Goal: Task Accomplishment & Management: Manage account settings

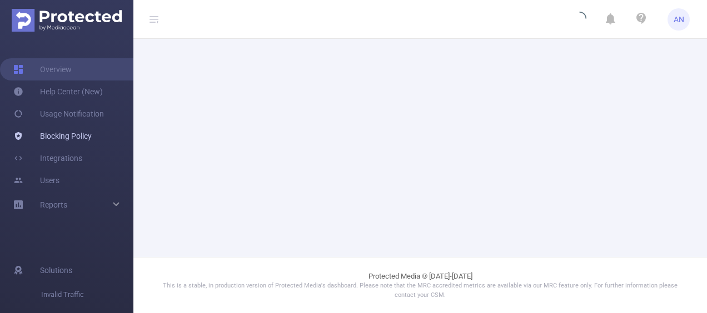
click at [81, 141] on link "Blocking Policy" at bounding box center [52, 136] width 78 height 22
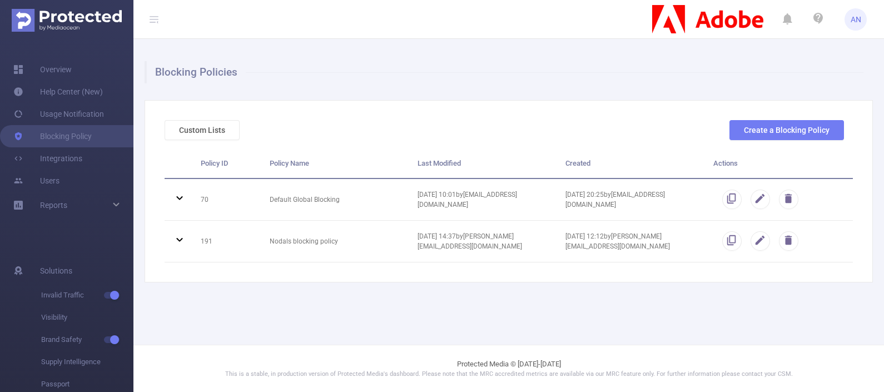
click at [389, 268] on div "Custom Lists Create a Blocking Policy Policy ID Policy Name Last Modified Creat…" at bounding box center [508, 191] width 728 height 182
click at [211, 130] on button "Custom Lists" at bounding box center [201, 130] width 75 height 20
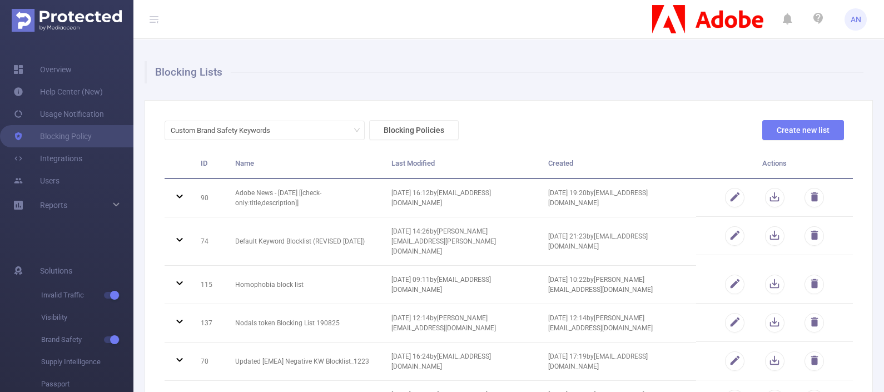
click at [617, 122] on div "Custom Brand Safety Keywords Blocking Policies Create new list" at bounding box center [504, 134] width 688 height 29
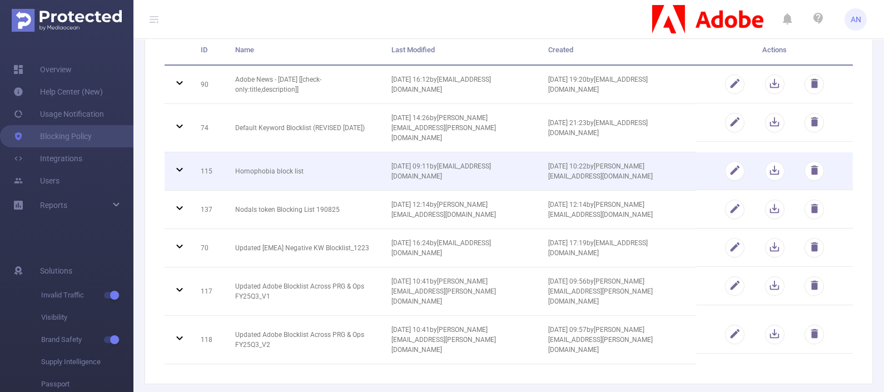
scroll to position [142, 0]
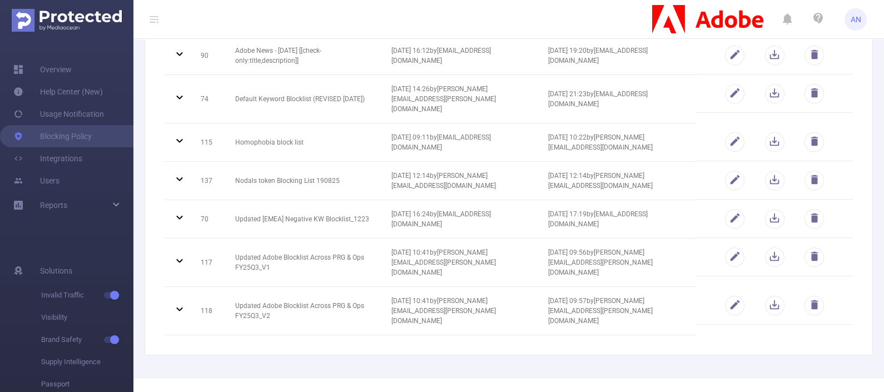
click at [657, 313] on div "Blocking Lists Custom Brand Safety Keywords Blocking Policies Create new list I…" at bounding box center [508, 137] width 750 height 481
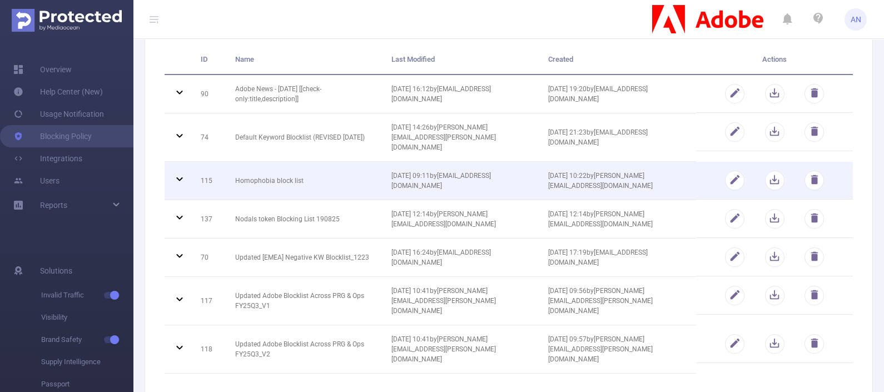
scroll to position [73, 0]
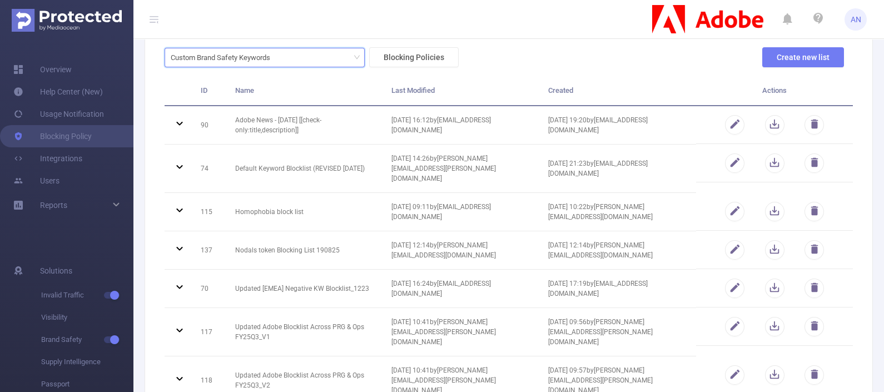
click at [294, 61] on div "Custom Brand Safety Keywords" at bounding box center [265, 57] width 188 height 18
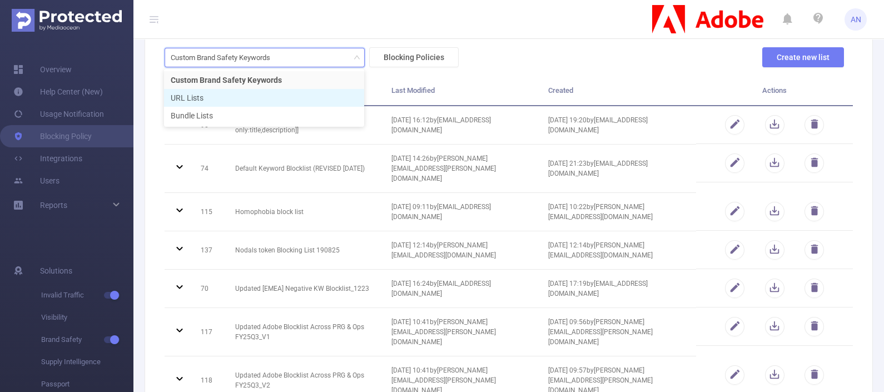
click at [261, 101] on li "URL Lists" at bounding box center [264, 98] width 200 height 18
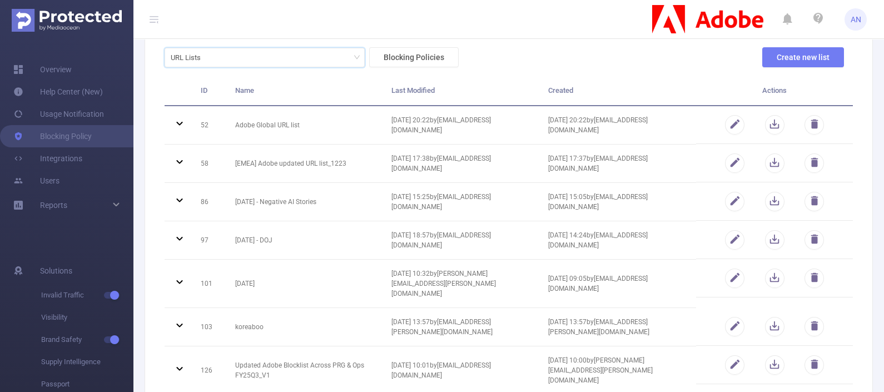
click at [578, 58] on div "URL Lists Blocking Policies Create new list" at bounding box center [504, 61] width 688 height 29
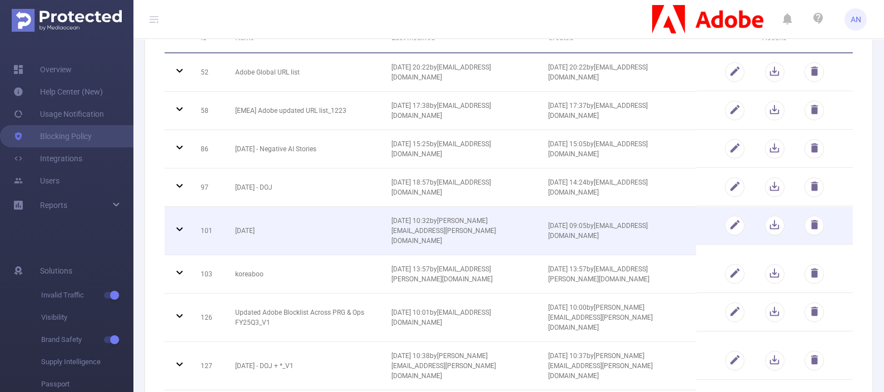
scroll to position [138, 0]
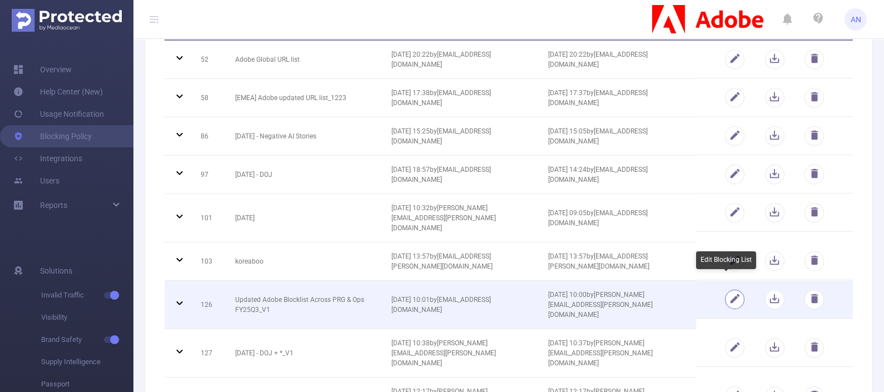
click at [706, 290] on button "button" at bounding box center [734, 299] width 19 height 19
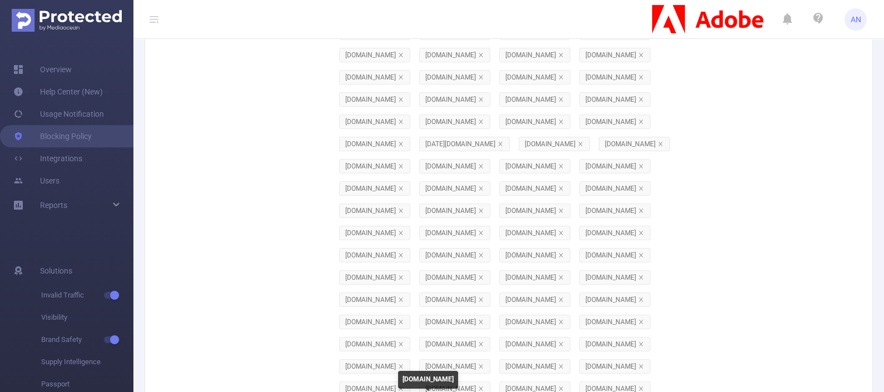
scroll to position [0, 0]
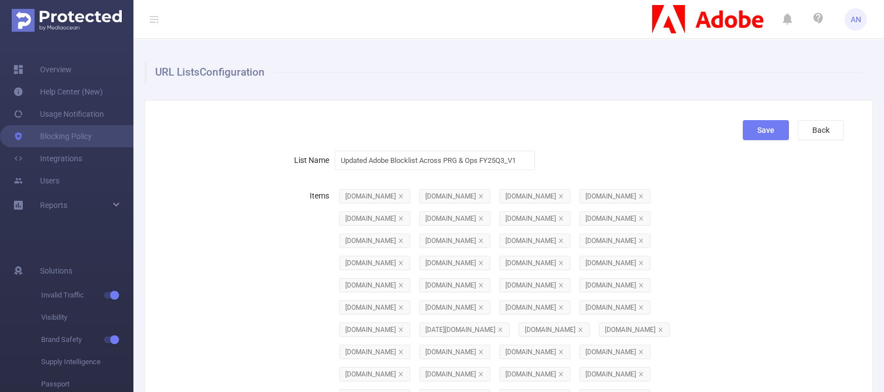
click at [706, 122] on button "Back" at bounding box center [820, 130] width 46 height 20
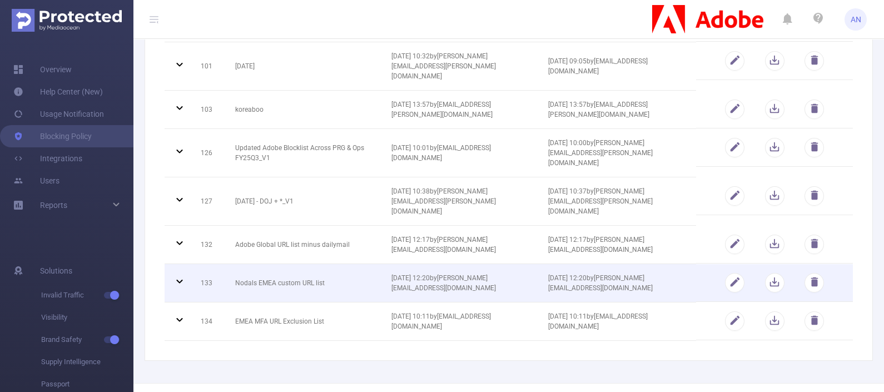
scroll to position [293, 0]
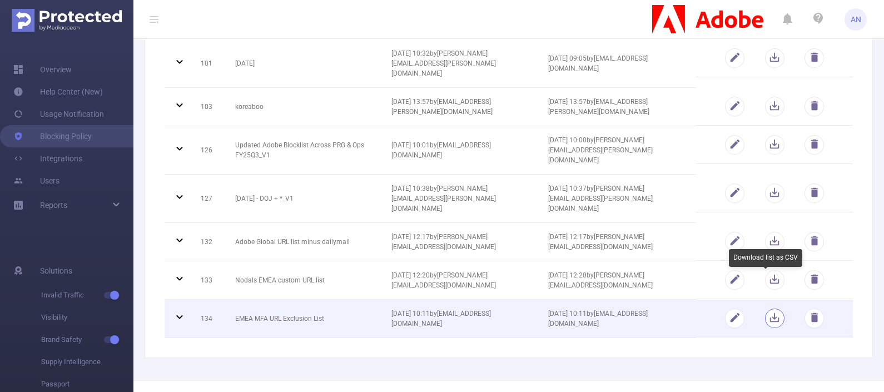
click at [706, 308] on button "button" at bounding box center [774, 317] width 19 height 19
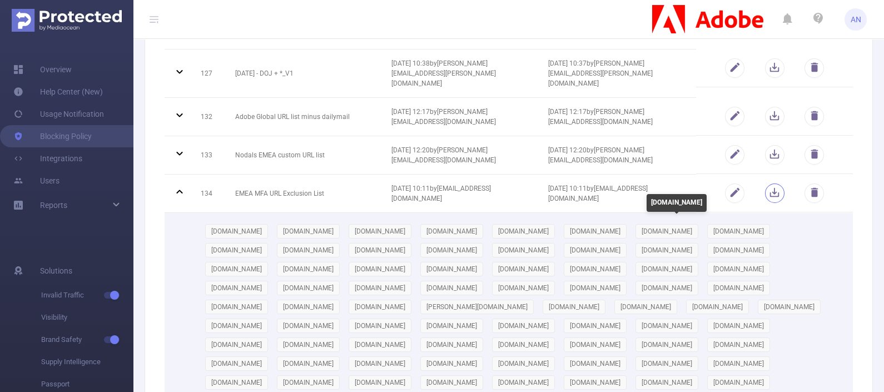
scroll to position [432, 0]
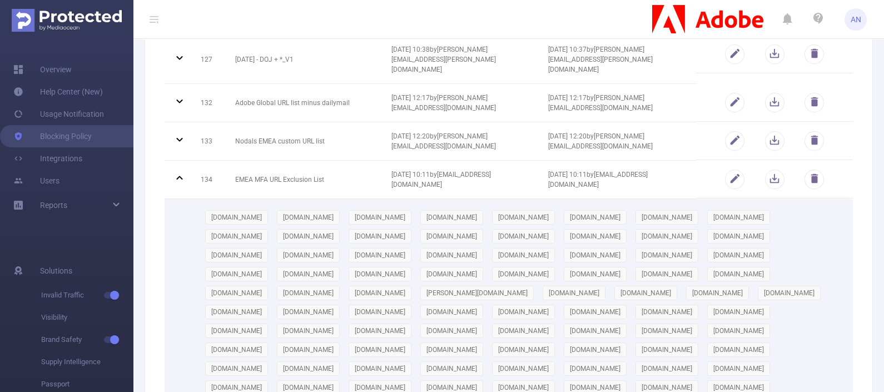
click at [425, 23] on header "AN" at bounding box center [442, 19] width 884 height 39
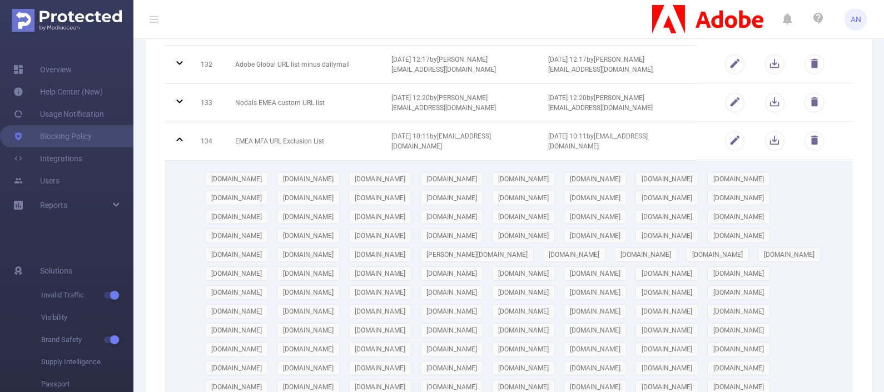
scroll to position [436, 0]
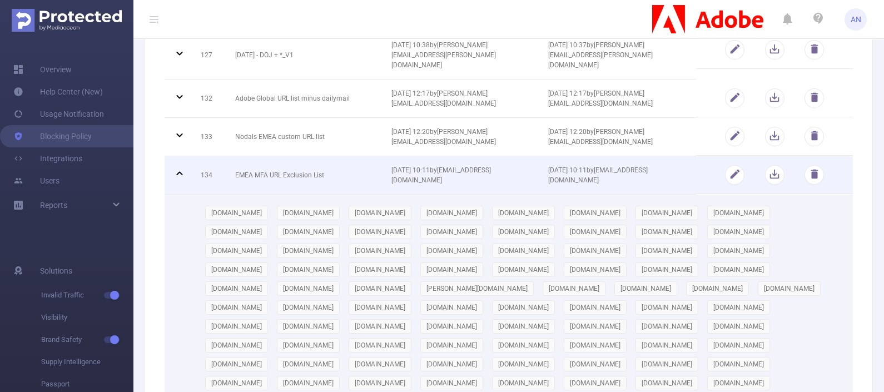
click at [172, 156] on td at bounding box center [178, 175] width 28 height 38
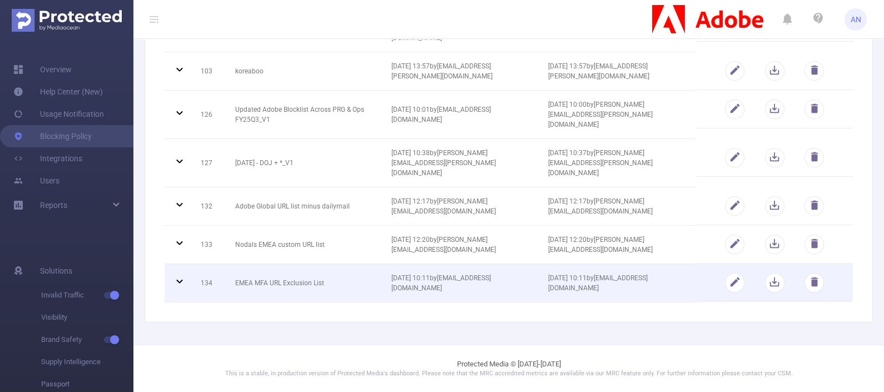
scroll to position [293, 0]
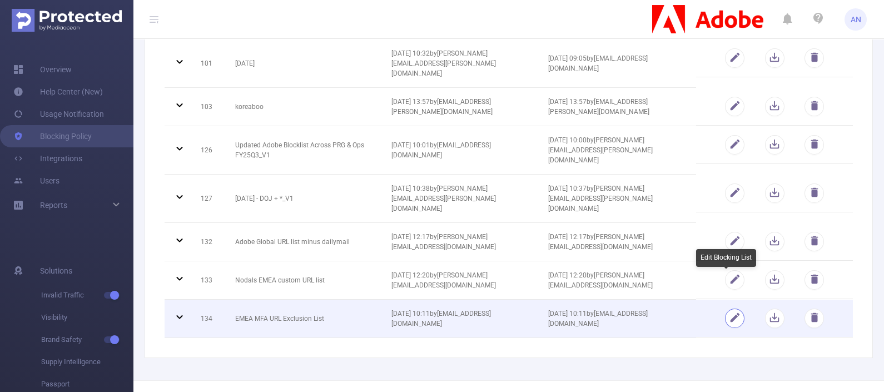
click at [706, 308] on button "button" at bounding box center [734, 317] width 19 height 19
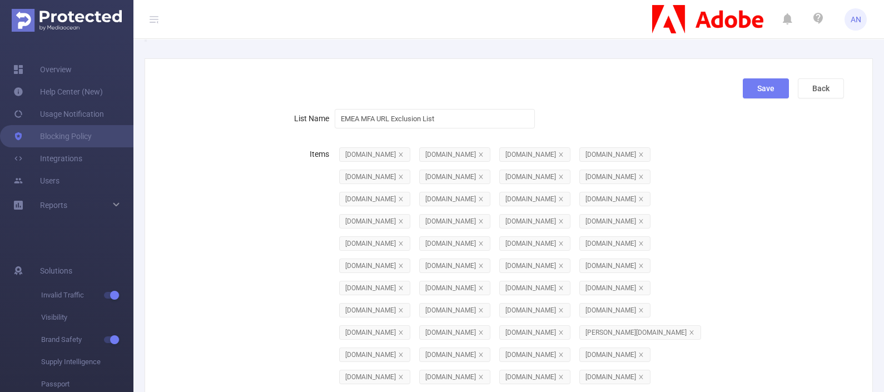
scroll to position [69, 0]
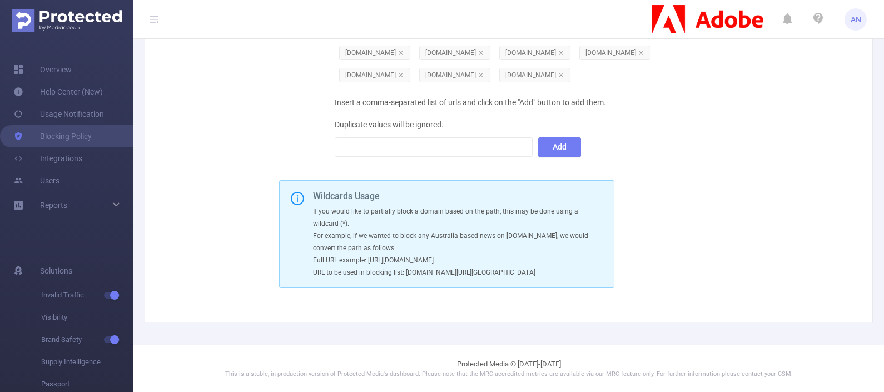
scroll to position [1965, 0]
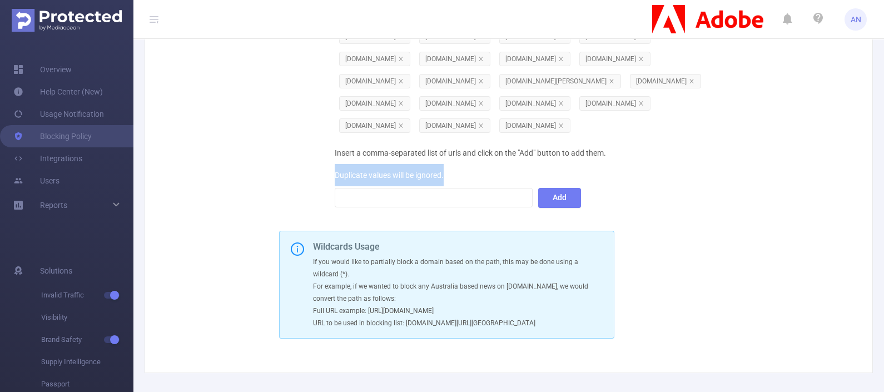
drag, startPoint x: 325, startPoint y: 262, endPoint x: 442, endPoint y: 260, distance: 117.3
click at [374, 208] on div "Insert a comma-separated list of urls and click on the "Add" button to add them…" at bounding box center [533, 175] width 396 height 67
click at [446, 207] on div at bounding box center [434, 197] width 186 height 18
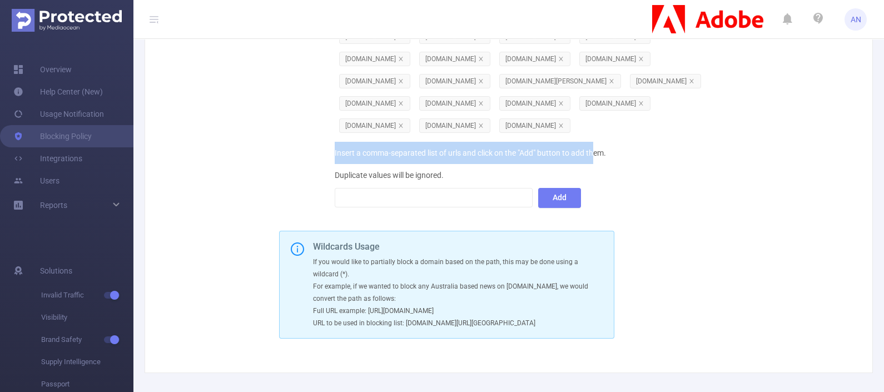
drag, startPoint x: 332, startPoint y: 242, endPoint x: 593, endPoint y: 228, distance: 261.0
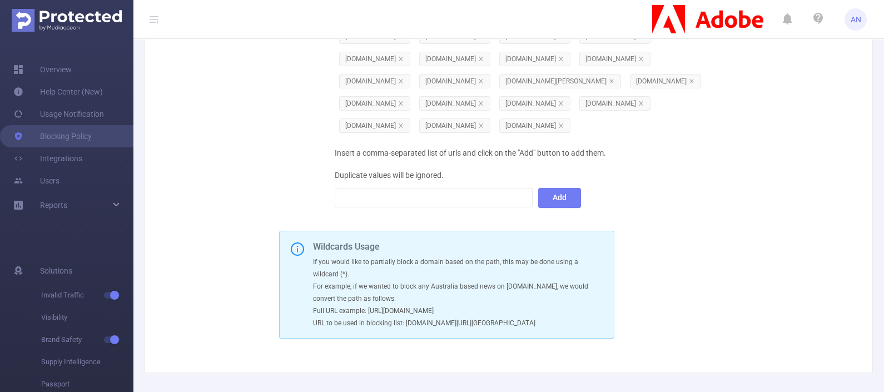
click at [360, 207] on div at bounding box center [434, 197] width 186 height 18
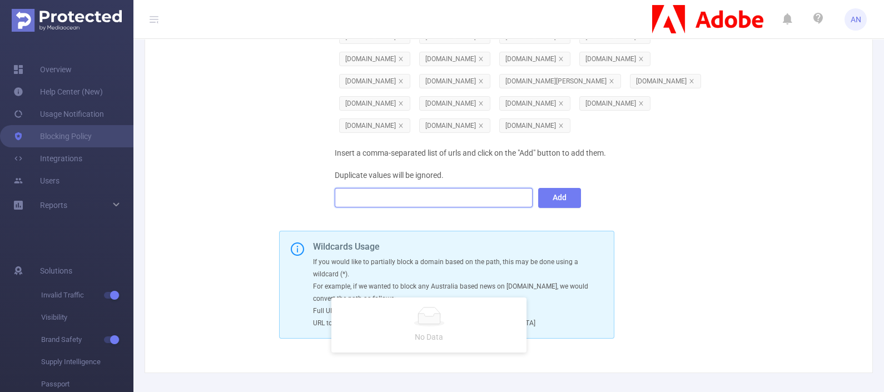
paste input "[DOMAIN_NAME] [DOMAIN_NAME]"
type input "[DOMAIN_NAME] [DOMAIN_NAME]"
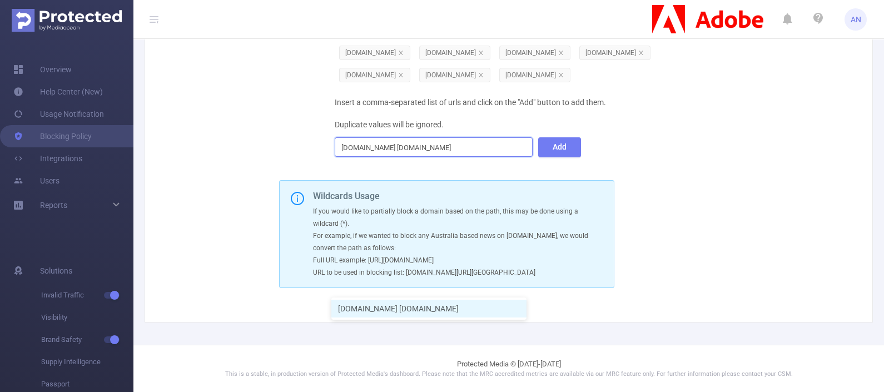
scroll to position [1896, 0]
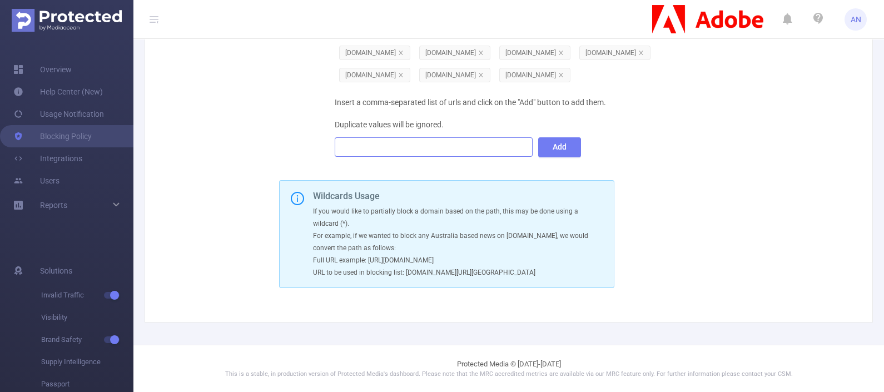
click at [370, 156] on div at bounding box center [434, 147] width 186 height 18
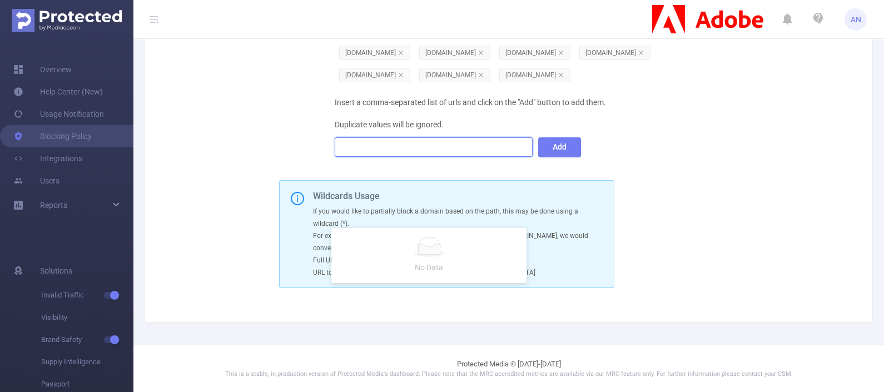
paste input
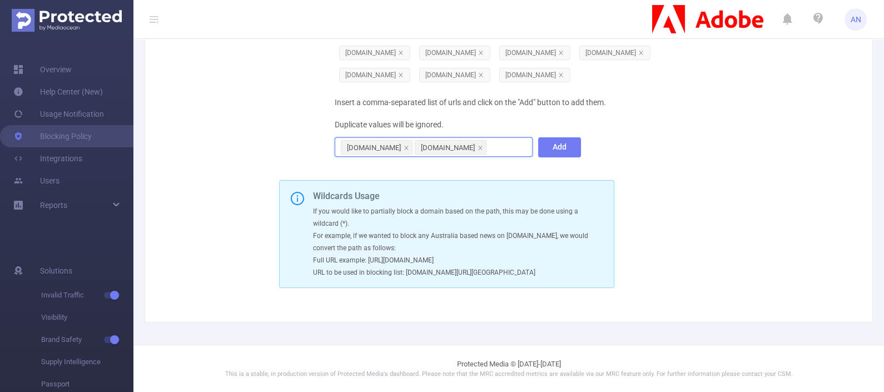
click at [495, 156] on div "[DOMAIN_NAME] [DOMAIN_NAME]" at bounding box center [434, 147] width 186 height 18
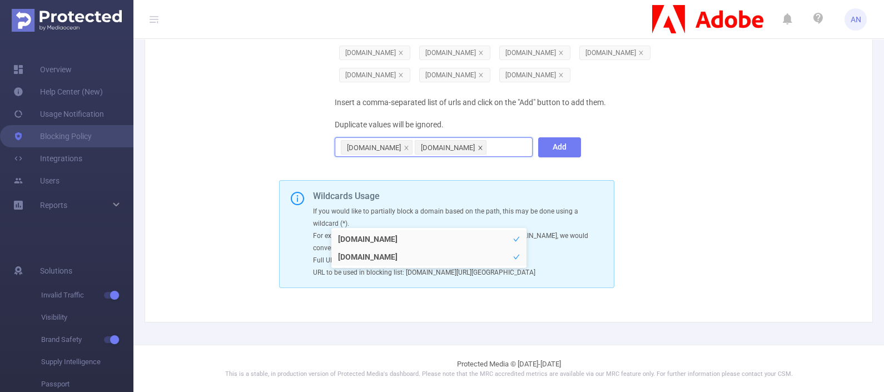
click at [478, 149] on icon "icon: close" at bounding box center [480, 148] width 4 height 4
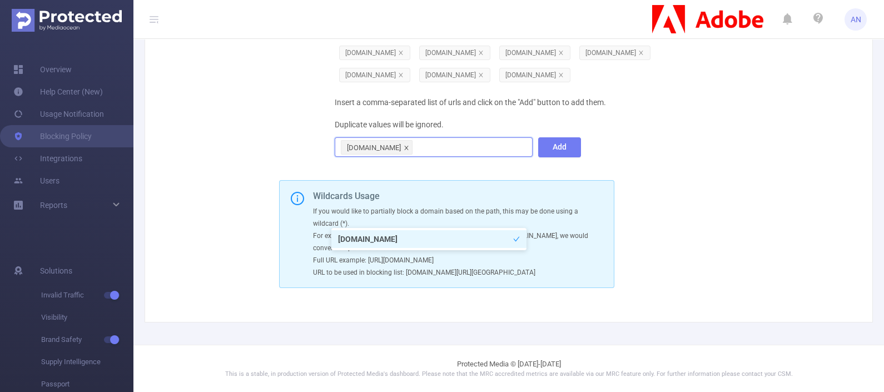
click at [406, 151] on icon "icon: close" at bounding box center [406, 148] width 6 height 6
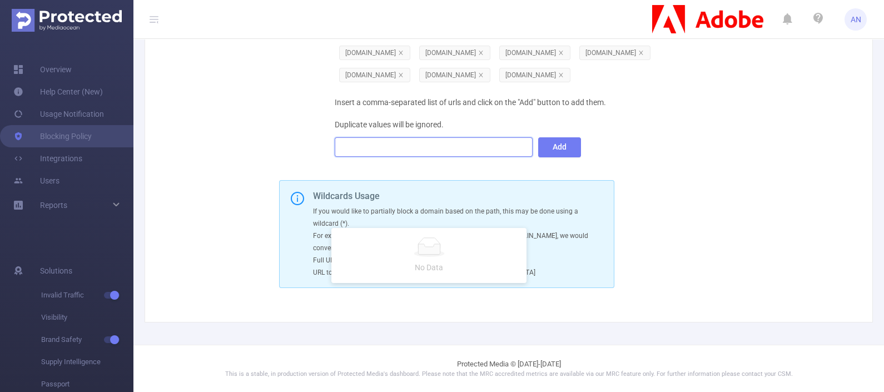
paste input
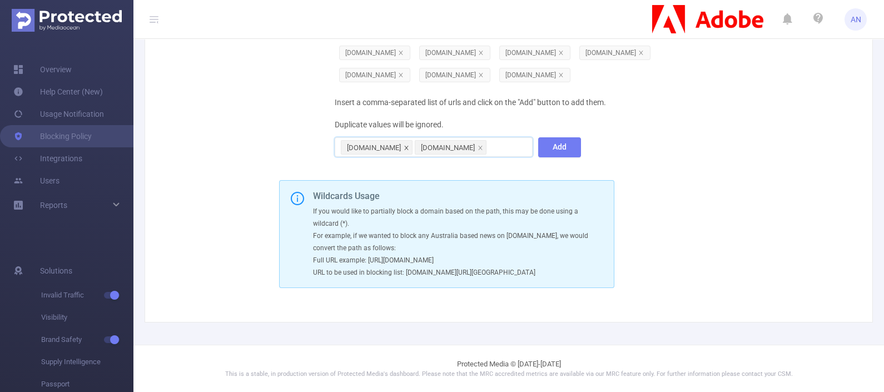
click at [406, 151] on icon "icon: close" at bounding box center [406, 148] width 6 height 6
click at [406, 154] on li "[DOMAIN_NAME]" at bounding box center [377, 147] width 72 height 14
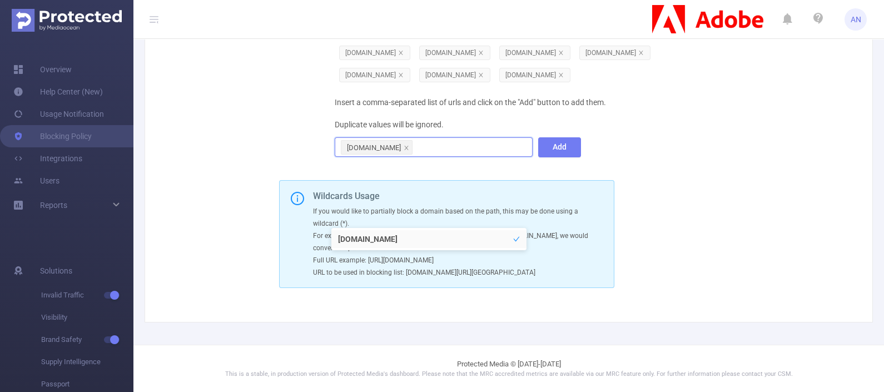
click at [397, 154] on li "[DOMAIN_NAME]" at bounding box center [377, 147] width 72 height 14
click at [405, 151] on icon "icon: close" at bounding box center [406, 148] width 6 height 6
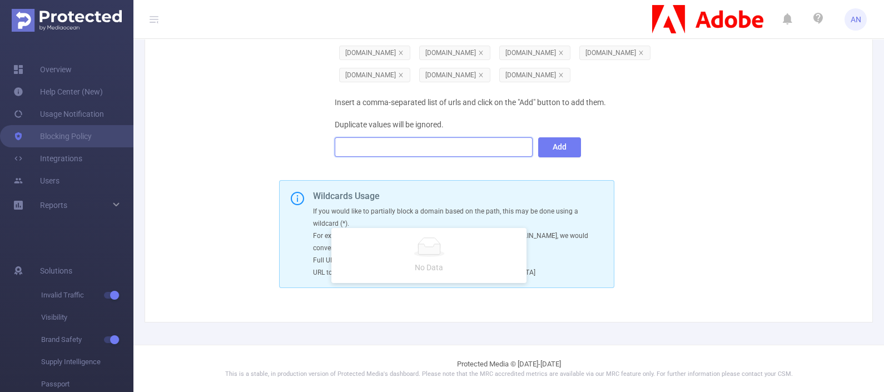
click at [706, 158] on div "Insert a comma-separated list of urls and click on the "Add" button to add them…" at bounding box center [533, 124] width 396 height 67
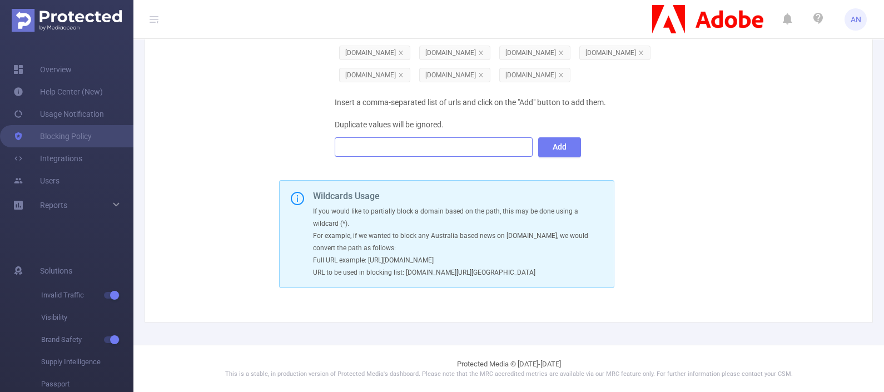
click at [376, 156] on div at bounding box center [434, 147] width 186 height 18
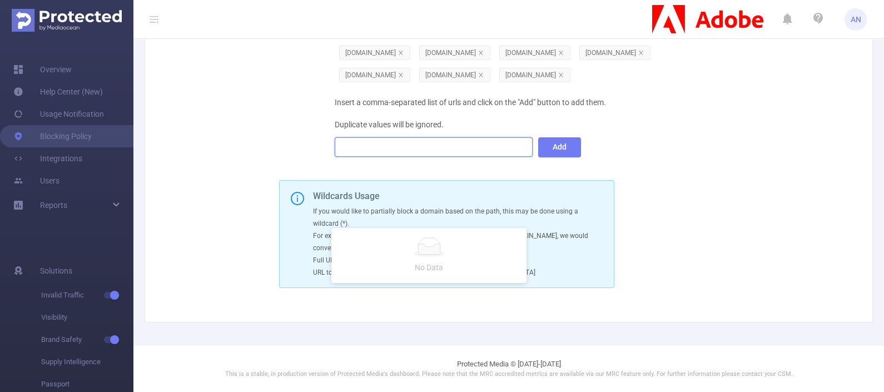
paste input
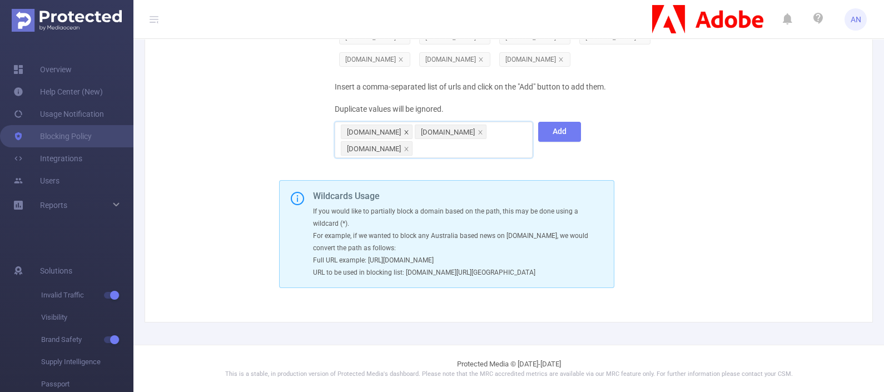
click at [405, 135] on icon "icon: close" at bounding box center [406, 132] width 6 height 6
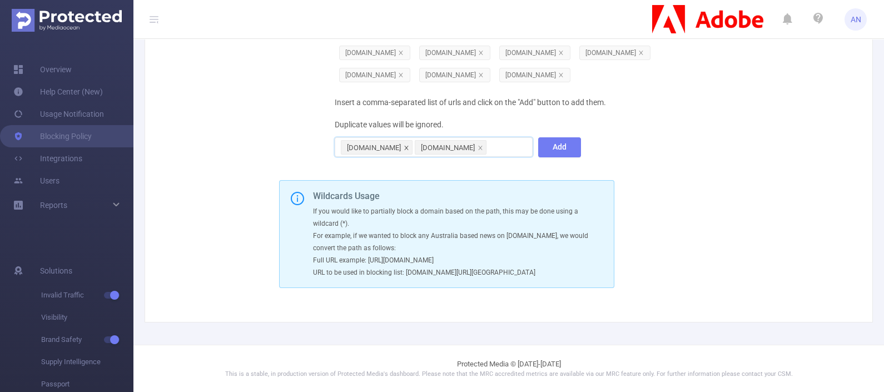
click at [403, 151] on icon "icon: close" at bounding box center [406, 148] width 6 height 6
paste input
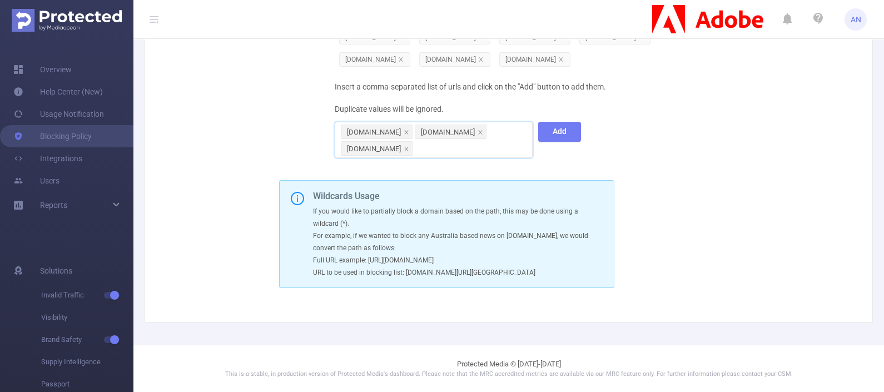
click at [366, 139] on div "[DOMAIN_NAME]" at bounding box center [374, 132] width 54 height 14
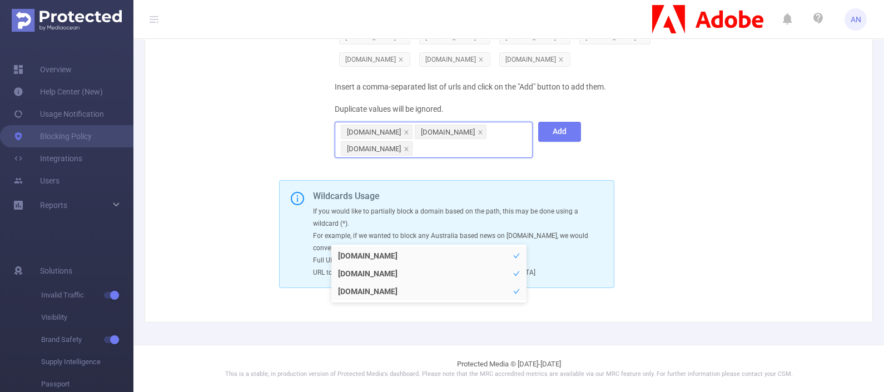
click at [366, 139] on div "[DOMAIN_NAME]" at bounding box center [374, 132] width 54 height 14
click at [387, 139] on div "[DOMAIN_NAME]" at bounding box center [374, 132] width 54 height 14
click at [400, 255] on li "[DOMAIN_NAME]" at bounding box center [428, 256] width 195 height 18
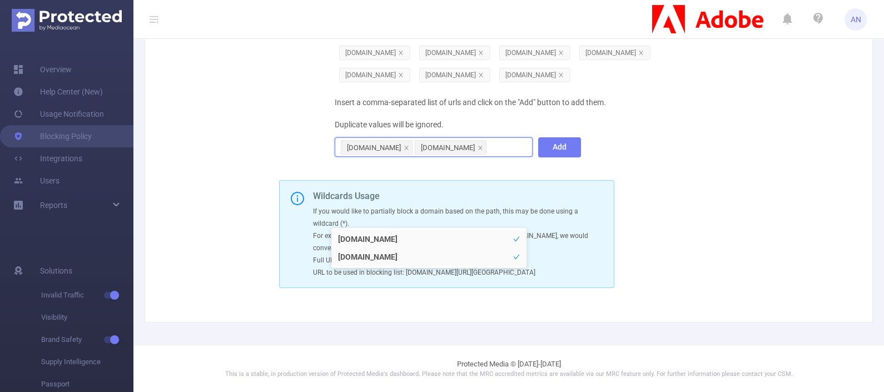
click at [386, 155] on div "[DOMAIN_NAME]" at bounding box center [374, 148] width 54 height 14
drag, startPoint x: 341, startPoint y: 218, endPoint x: 359, endPoint y: 217, distance: 18.4
click at [359, 154] on li "[DOMAIN_NAME]" at bounding box center [377, 147] width 72 height 14
click at [350, 155] on div "[DOMAIN_NAME]" at bounding box center [374, 148] width 54 height 14
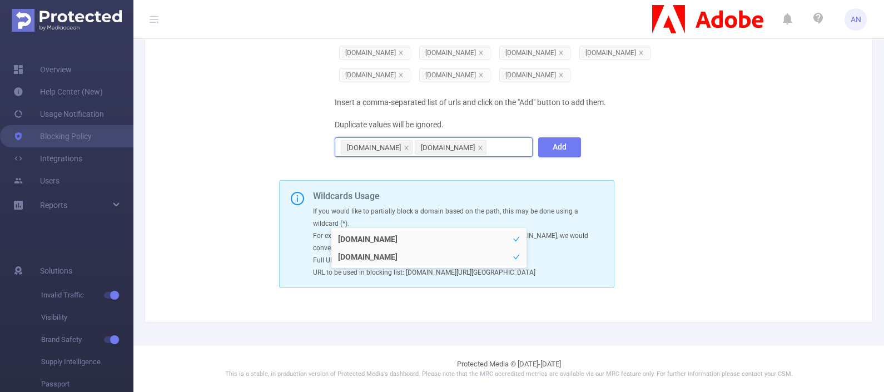
click at [350, 155] on div "[DOMAIN_NAME]" at bounding box center [374, 148] width 54 height 14
click at [373, 155] on div "[DOMAIN_NAME]" at bounding box center [374, 148] width 54 height 14
click at [381, 155] on div "[DOMAIN_NAME]" at bounding box center [374, 148] width 54 height 14
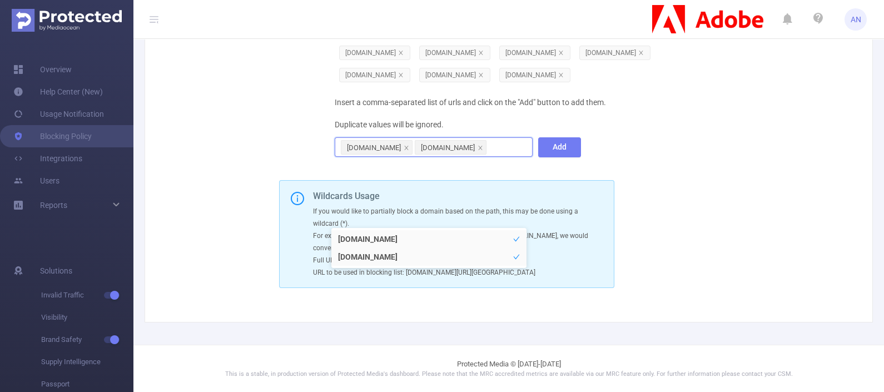
click at [381, 155] on div "[DOMAIN_NAME]" at bounding box center [374, 148] width 54 height 14
click at [442, 155] on div "[DOMAIN_NAME]" at bounding box center [448, 148] width 54 height 14
click at [440, 155] on div "[DOMAIN_NAME]" at bounding box center [448, 148] width 54 height 14
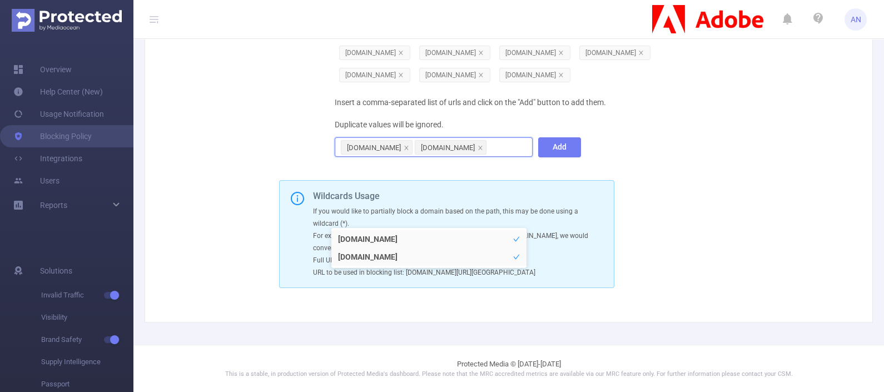
click at [440, 155] on div "[DOMAIN_NAME]" at bounding box center [448, 148] width 54 height 14
click at [446, 155] on div "[DOMAIN_NAME]" at bounding box center [448, 148] width 54 height 14
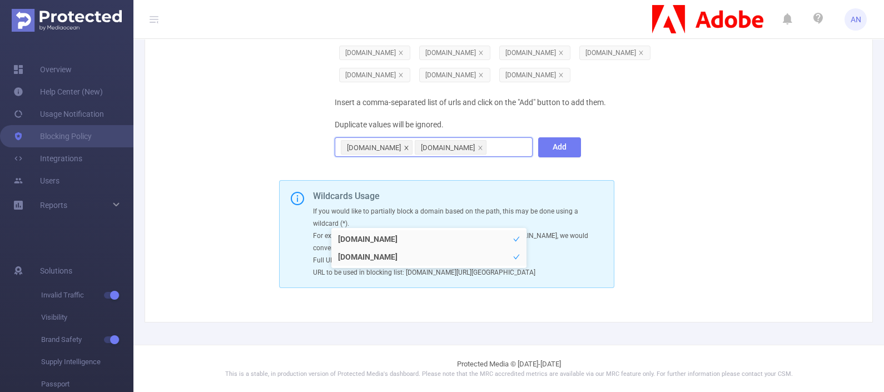
click at [406, 151] on icon "icon: close" at bounding box center [406, 148] width 6 height 6
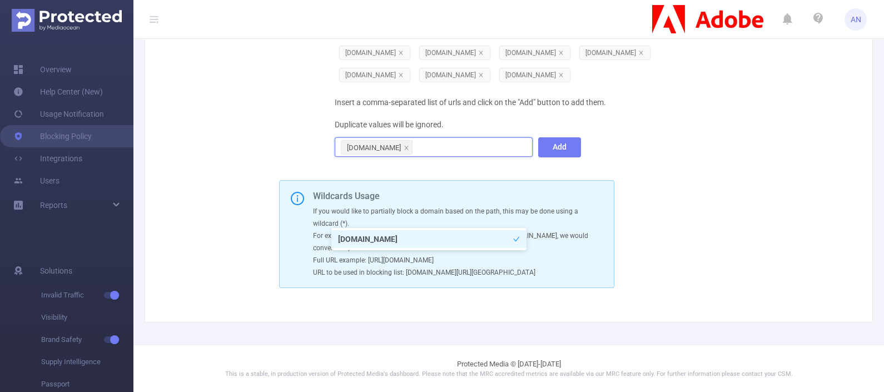
click at [370, 155] on div "[DOMAIN_NAME]" at bounding box center [374, 148] width 54 height 14
click at [372, 155] on div "[DOMAIN_NAME]" at bounding box center [374, 148] width 54 height 14
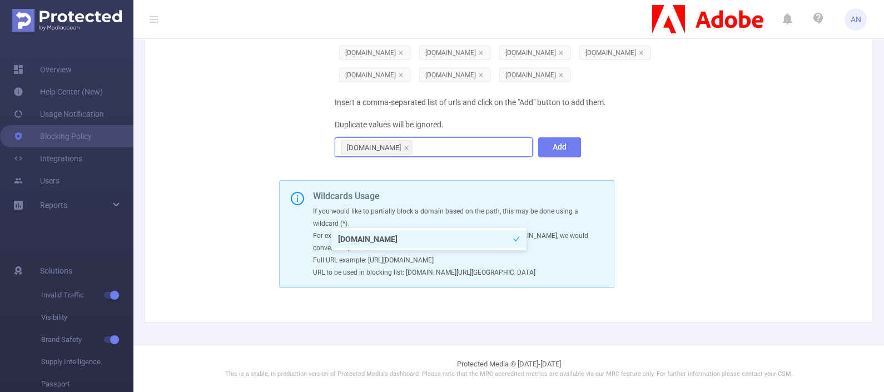
click at [372, 155] on div "[DOMAIN_NAME]" at bounding box center [374, 148] width 54 height 14
click at [373, 155] on div "[DOMAIN_NAME]" at bounding box center [374, 148] width 54 height 14
click at [375, 155] on div "[DOMAIN_NAME]" at bounding box center [374, 148] width 54 height 14
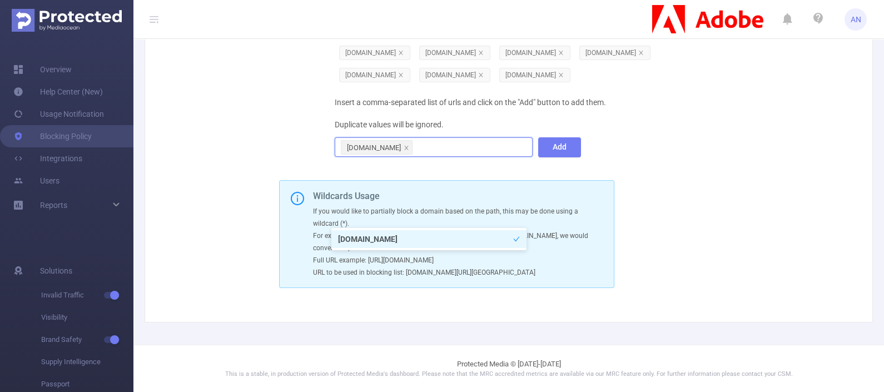
click at [375, 155] on div "[DOMAIN_NAME]" at bounding box center [374, 148] width 54 height 14
click at [372, 155] on div "[DOMAIN_NAME]" at bounding box center [374, 148] width 54 height 14
click at [365, 155] on div "[DOMAIN_NAME]" at bounding box center [374, 148] width 54 height 14
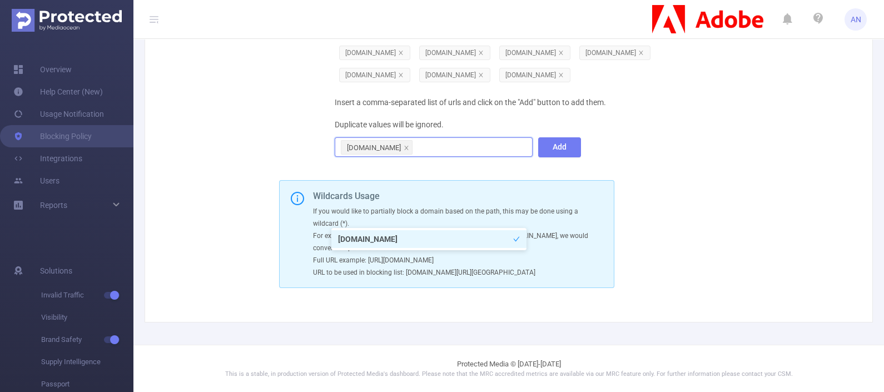
click at [367, 155] on div "[DOMAIN_NAME]" at bounding box center [374, 148] width 54 height 14
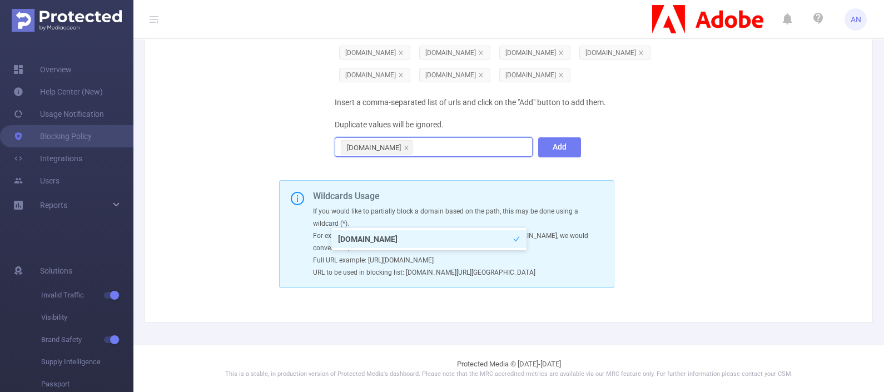
click at [367, 155] on div "[DOMAIN_NAME]" at bounding box center [374, 148] width 54 height 14
click at [404, 151] on icon "icon: close" at bounding box center [406, 148] width 6 height 6
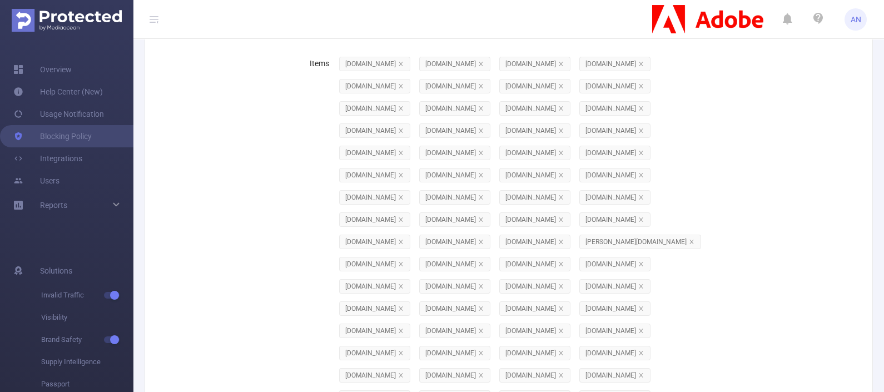
scroll to position [0, 0]
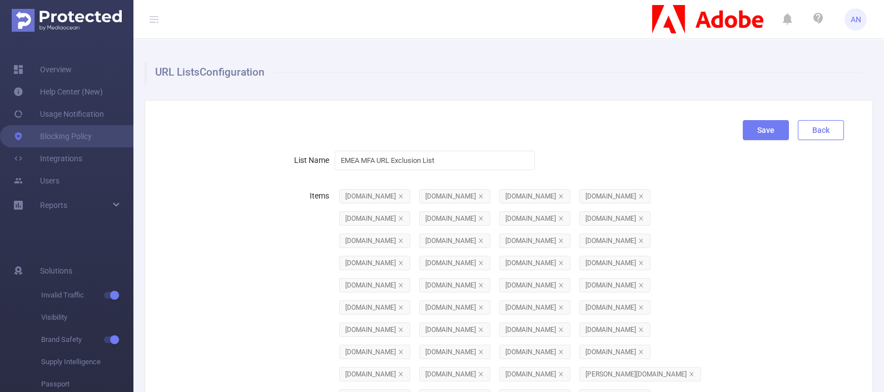
click at [706, 125] on button "Back" at bounding box center [820, 130] width 46 height 20
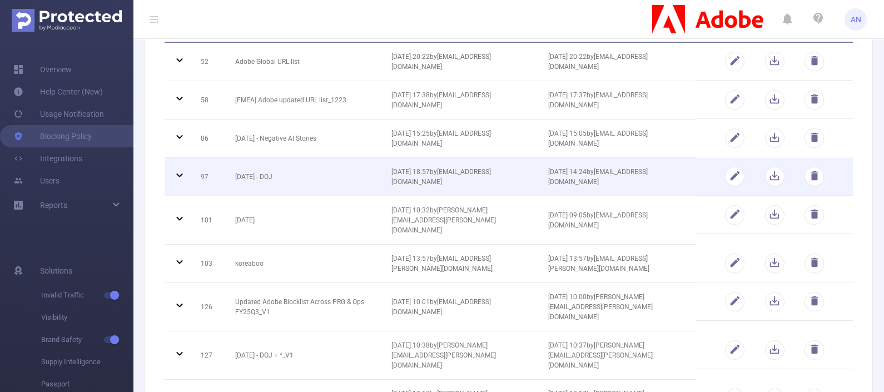
scroll to position [138, 0]
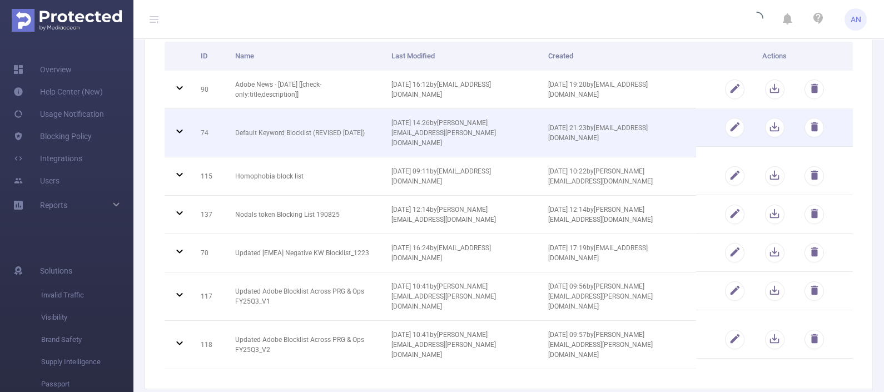
scroll to position [138, 0]
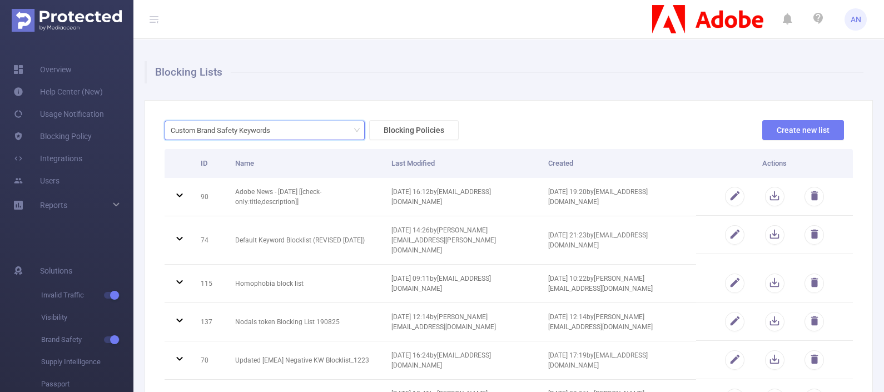
click at [261, 126] on div "Custom Brand Safety Keywords" at bounding box center [224, 130] width 107 height 18
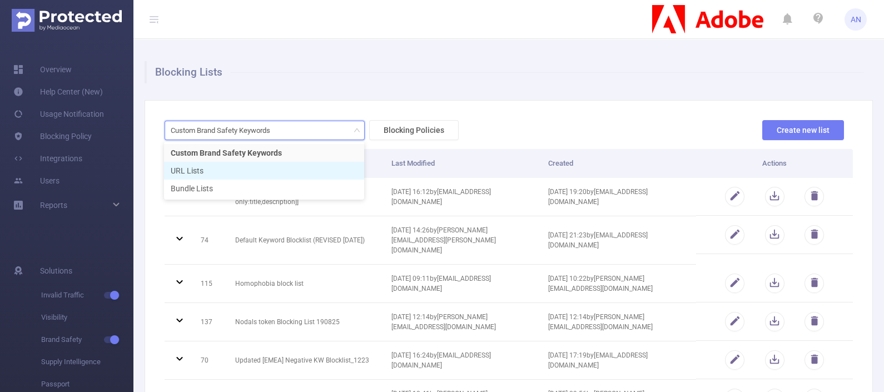
click at [248, 168] on li "URL Lists" at bounding box center [264, 171] width 200 height 18
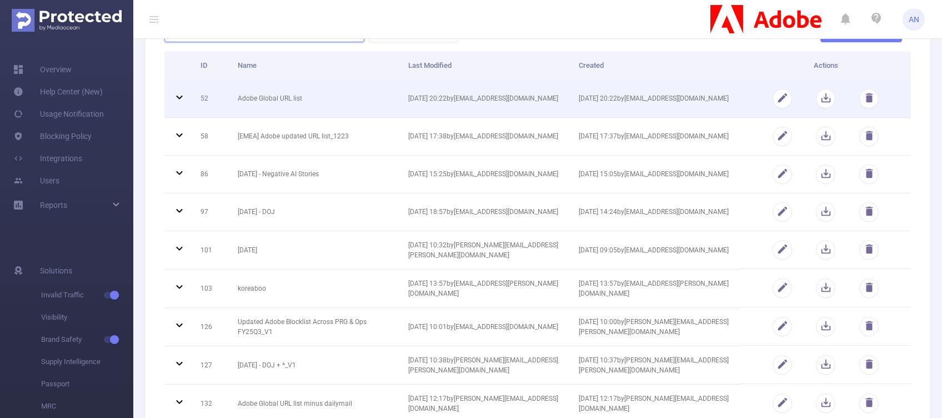
scroll to position [222, 0]
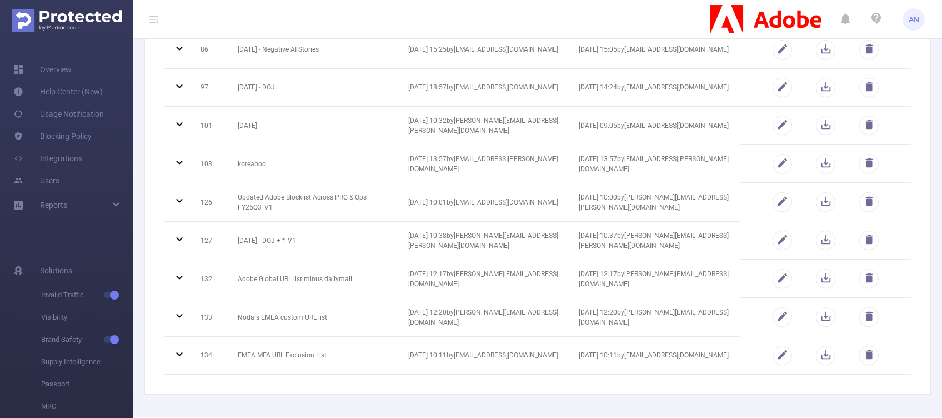
click at [288, 377] on div "URL Lists Blocking Policies Create new list ID Name Last Modified Created Actio…" at bounding box center [537, 136] width 787 height 517
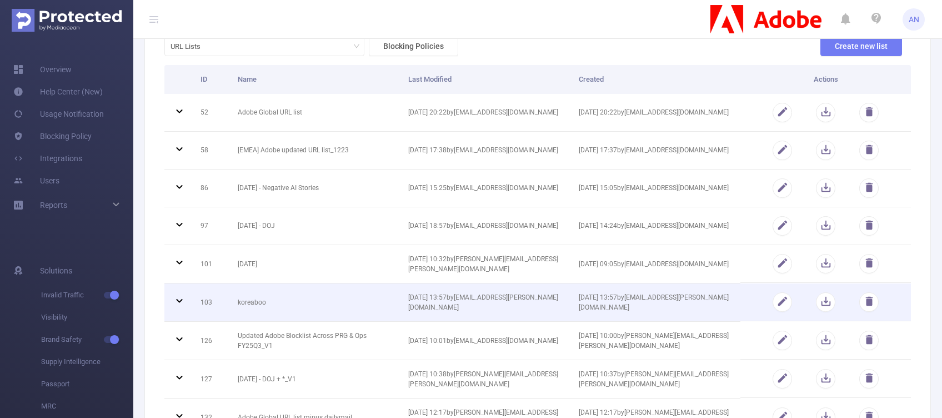
scroll to position [0, 0]
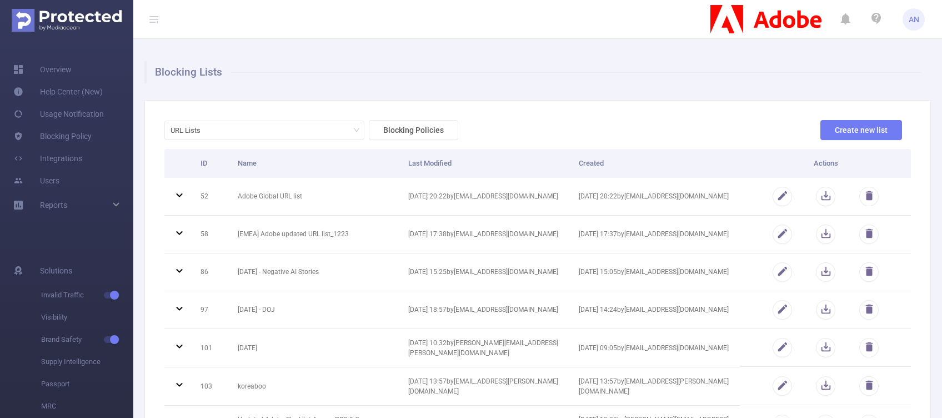
click at [769, 113] on div "URL Lists Blocking Policies Create new list ID Name Last Modified Created Actio…" at bounding box center [537, 358] width 787 height 517
click at [829, 121] on button "Create new list" at bounding box center [862, 130] width 82 height 20
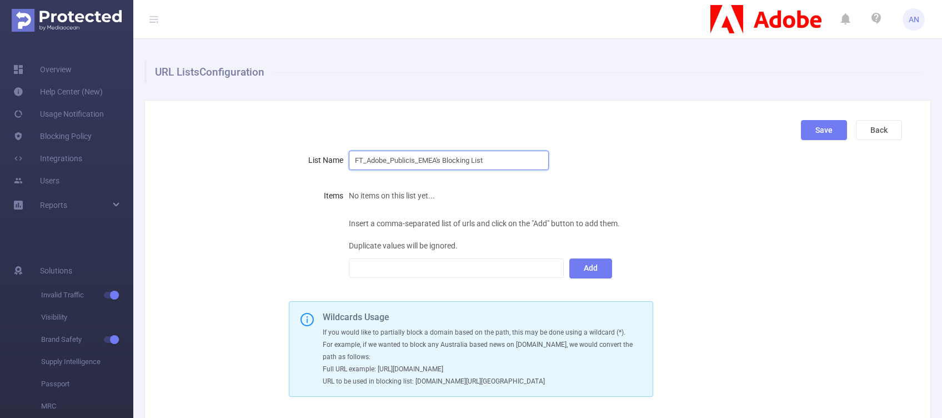
click at [497, 158] on input "FT_Adobe_Publicis_EMEA's Blocking List" at bounding box center [449, 160] width 200 height 19
click at [522, 162] on input "FT_Adobe_Publicis_EMEA's MFA URL Blocking List_" at bounding box center [449, 160] width 200 height 19
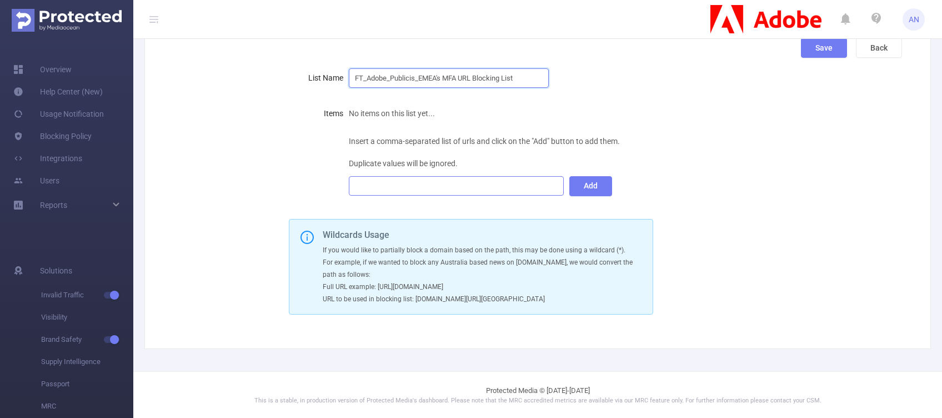
type input "FT_Adobe_Publicis_EMEA's MFA URL Blocking List"
click at [497, 187] on div at bounding box center [456, 186] width 203 height 18
paste input
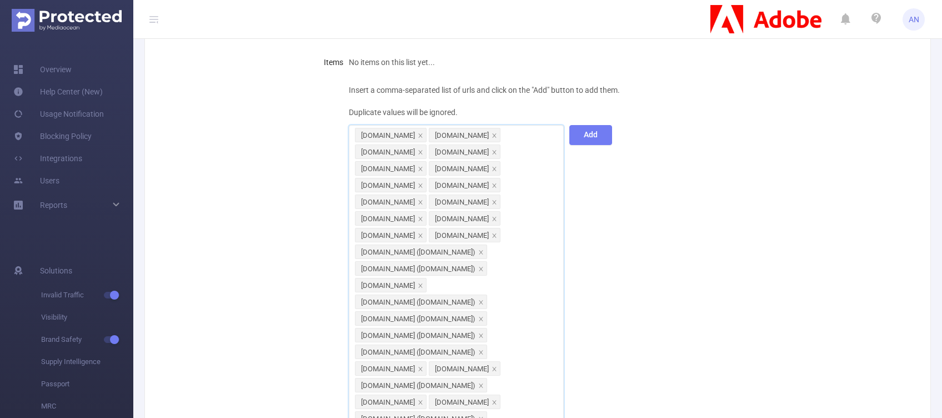
scroll to position [0, 0]
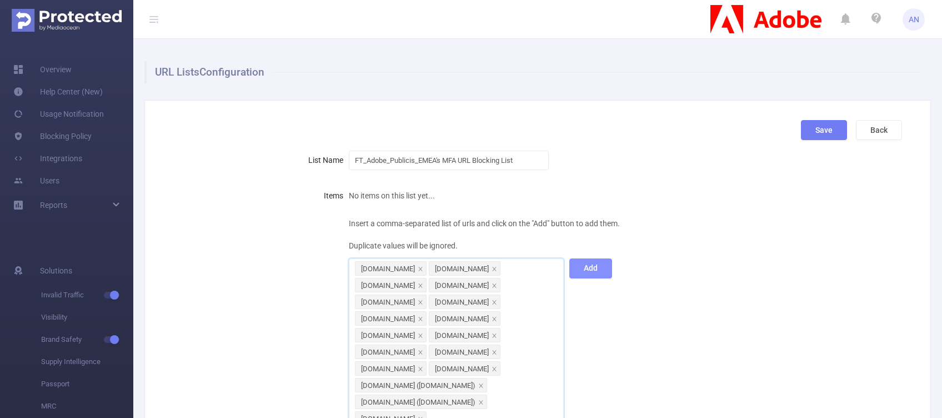
click at [594, 271] on button "Add" at bounding box center [591, 268] width 43 height 20
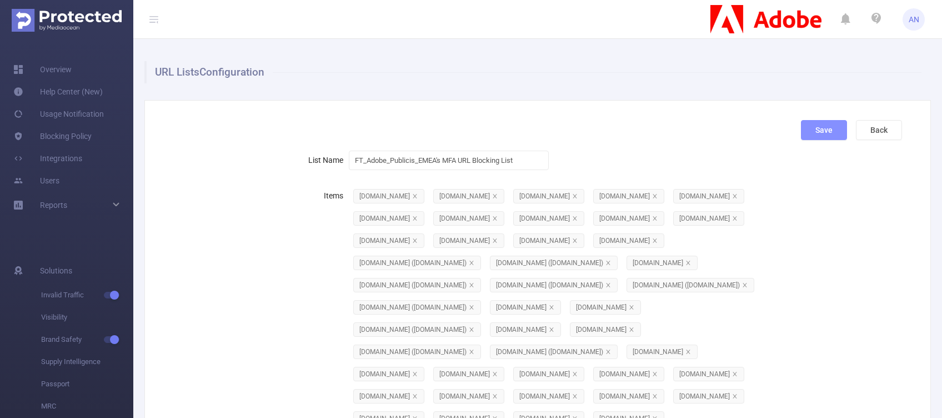
click at [814, 131] on button "Save" at bounding box center [824, 130] width 46 height 20
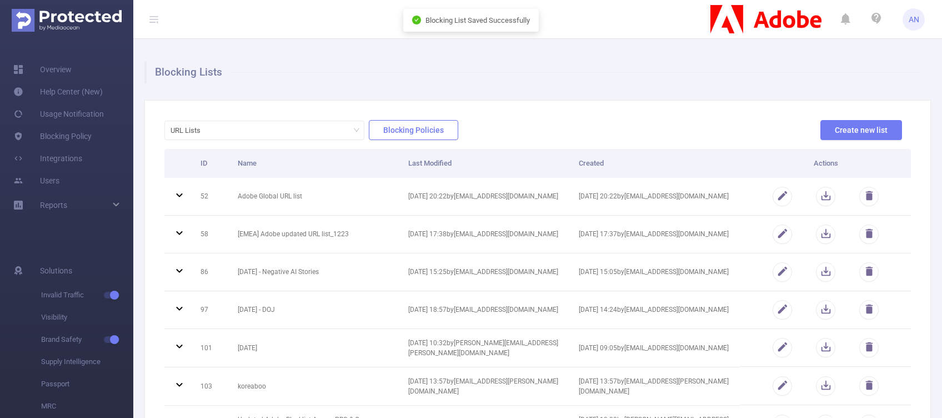
click at [388, 132] on button "Blocking Policies" at bounding box center [413, 130] width 89 height 20
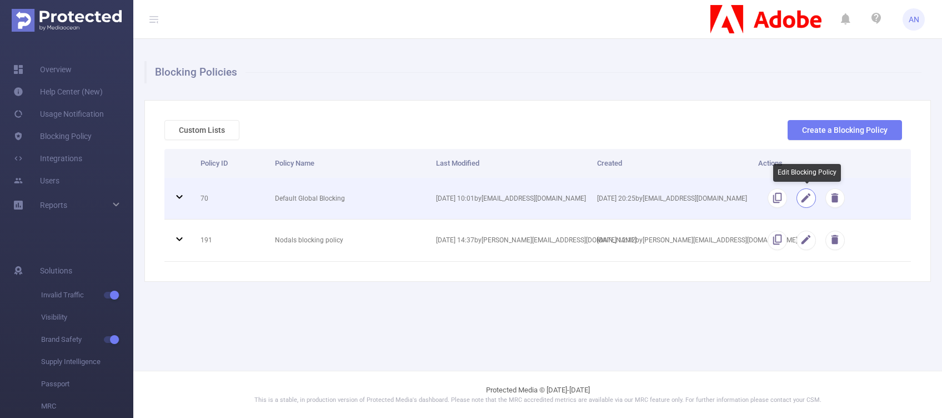
click at [802, 198] on button "button" at bounding box center [806, 197] width 19 height 19
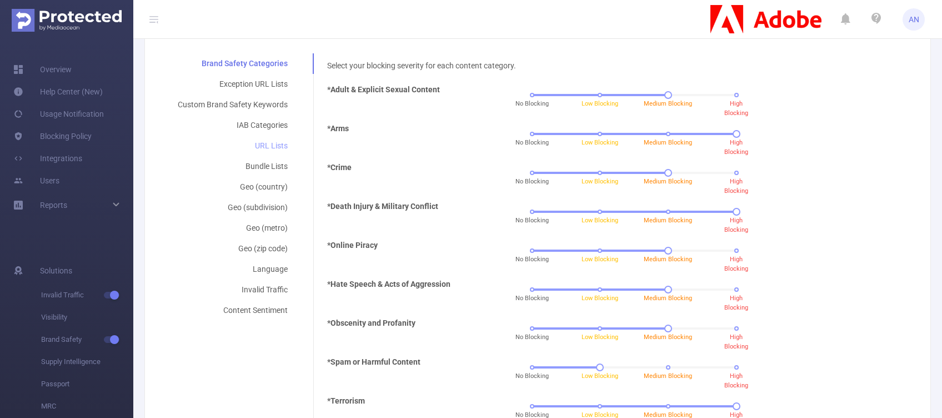
scroll to position [222, 0]
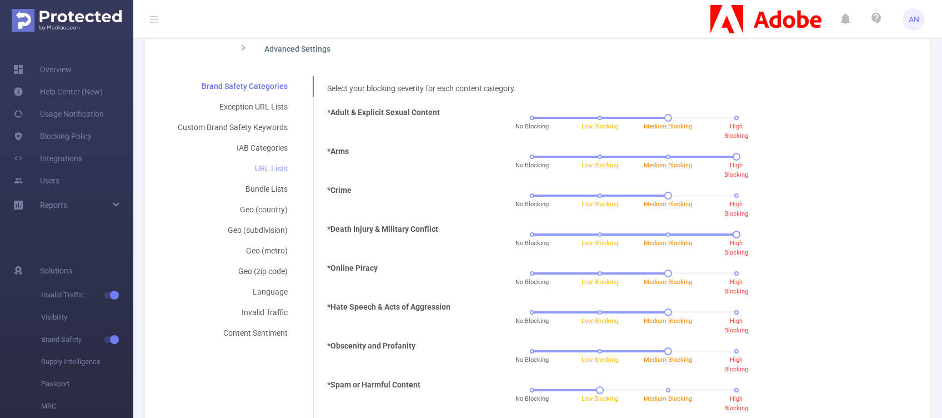
click at [277, 165] on div "URL Lists" at bounding box center [232, 168] width 137 height 21
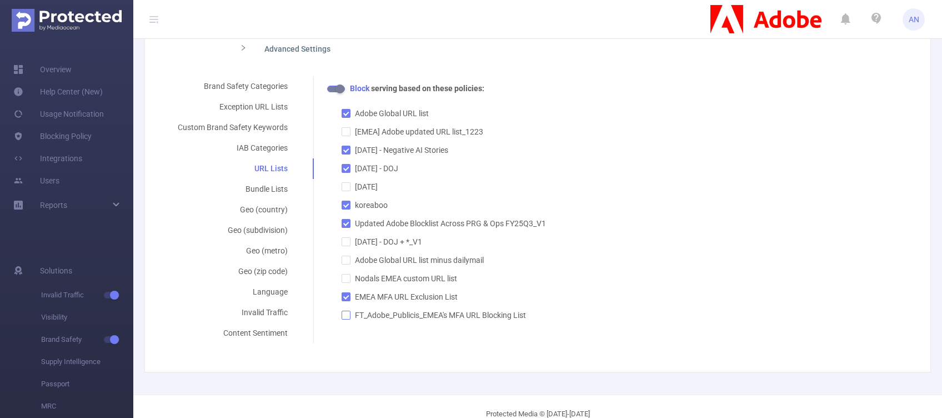
click at [347, 314] on input "FT_Adobe_Publicis_EMEA's MFA URL Blocking List" at bounding box center [346, 315] width 8 height 8
checkbox input "true"
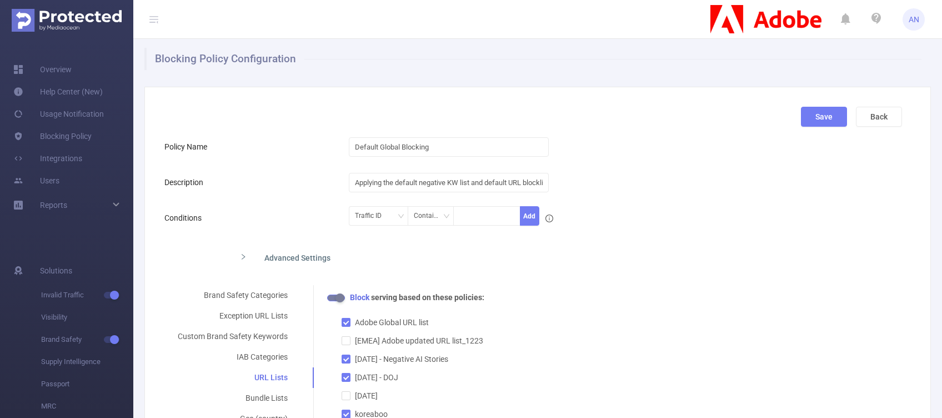
scroll to position [0, 0]
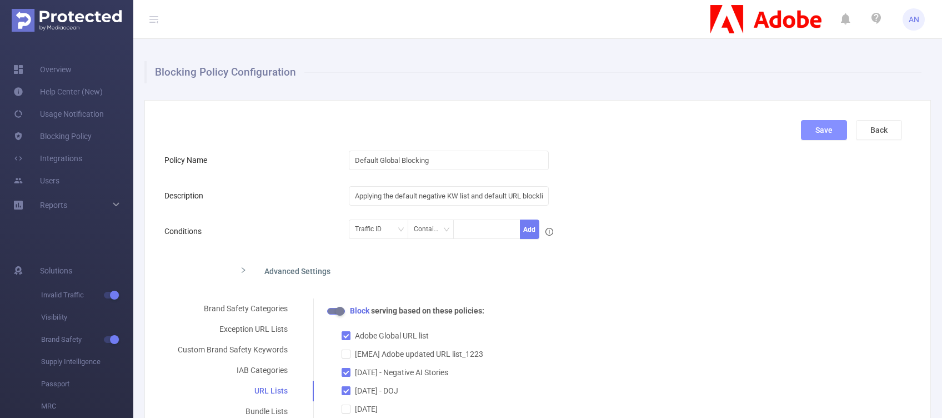
click at [812, 134] on button "Save" at bounding box center [824, 130] width 46 height 20
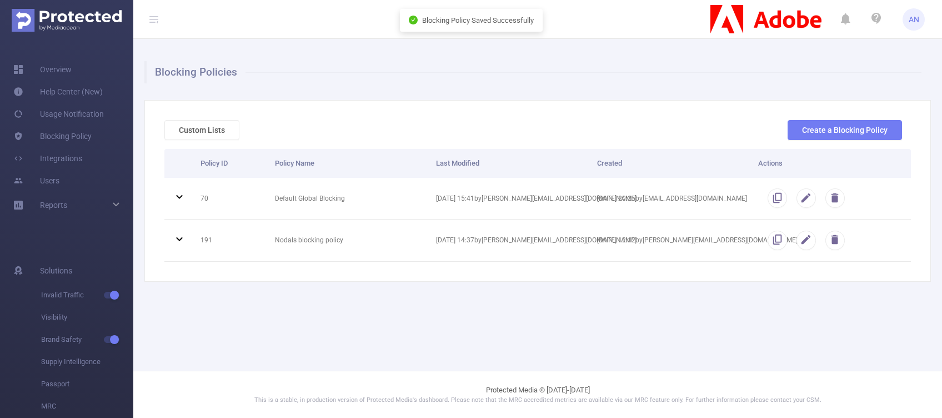
click at [559, 325] on main "Blocking Policies Custom Lists Create a Blocking Policy Policy ID Policy Name L…" at bounding box center [537, 185] width 809 height 371
click at [592, 109] on div "Custom Lists Create a Blocking Policy Policy ID Policy Name Last Modified Creat…" at bounding box center [537, 191] width 787 height 182
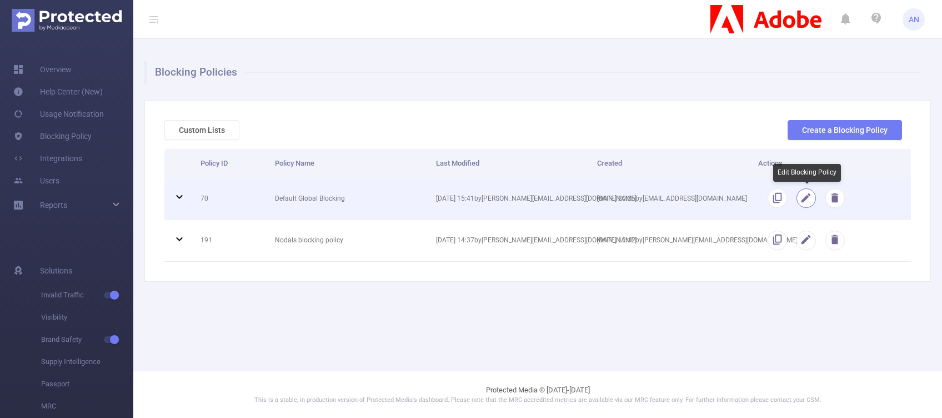
click at [804, 202] on button "button" at bounding box center [806, 197] width 19 height 19
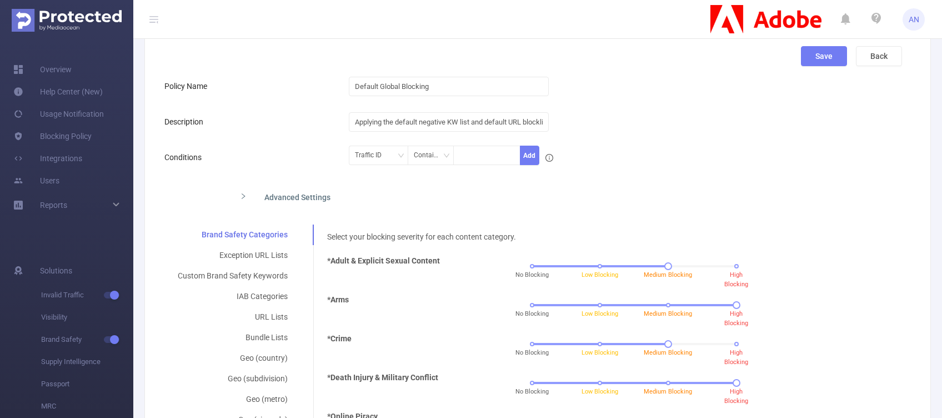
scroll to position [148, 0]
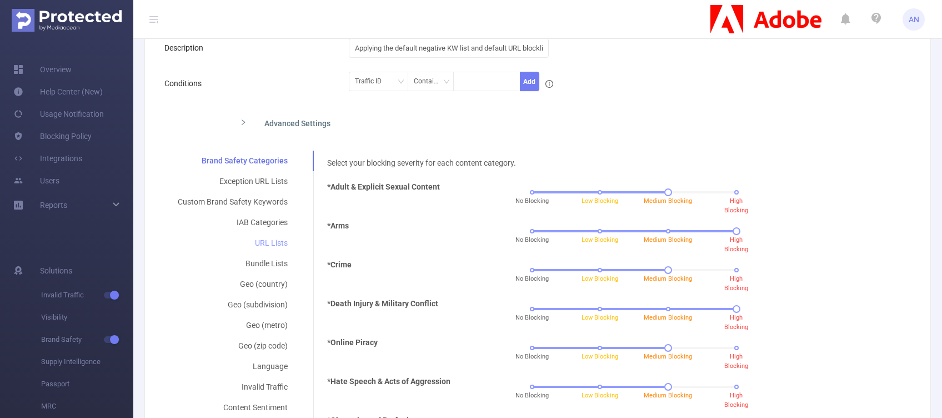
click at [267, 238] on div "URL Lists" at bounding box center [232, 243] width 137 height 21
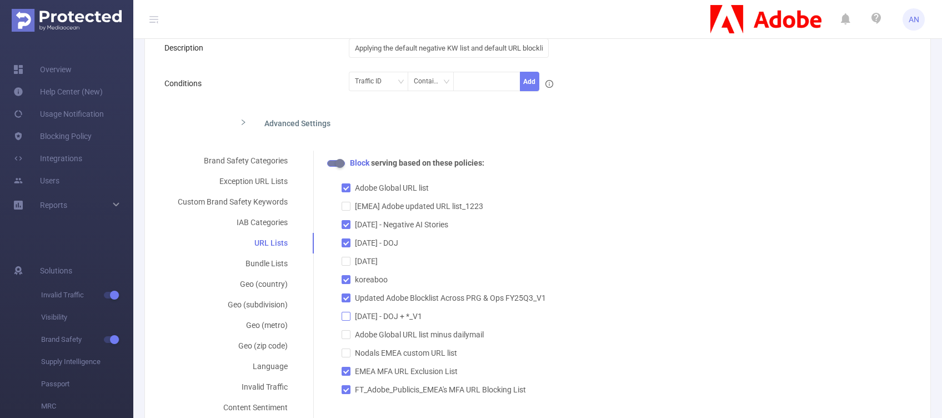
scroll to position [222, 0]
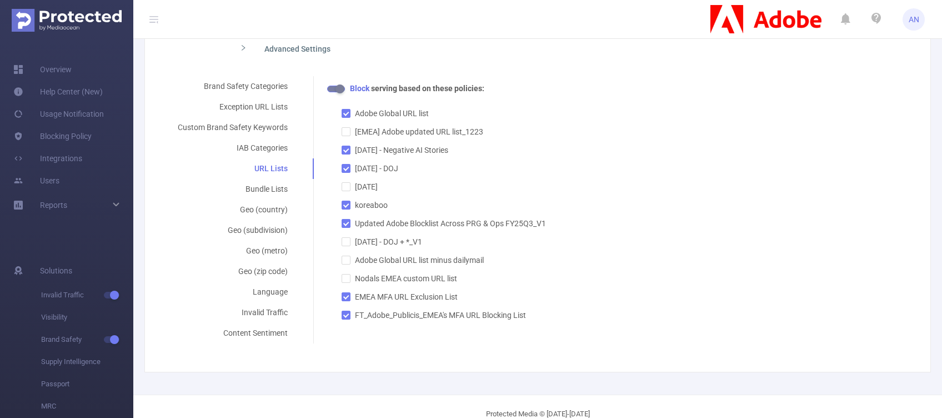
click at [724, 278] on div "Block serving based on these policies: Adobe Global URL list [EMEA] Adobe updat…" at bounding box center [614, 202] width 575 height 238
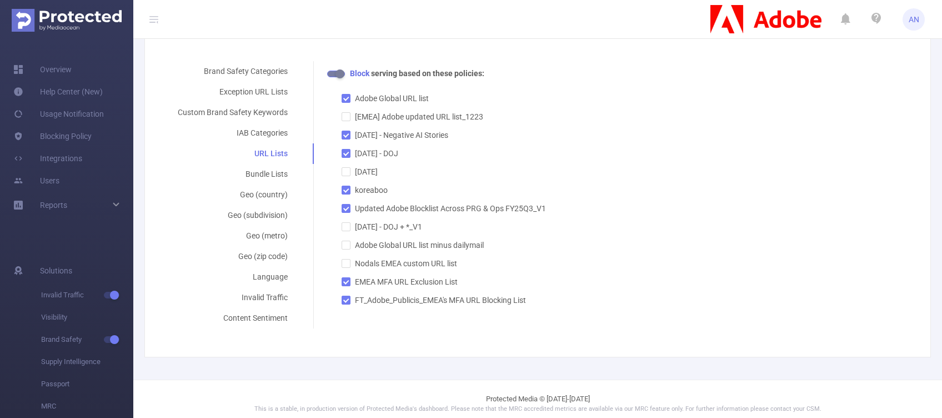
scroll to position [246, 0]
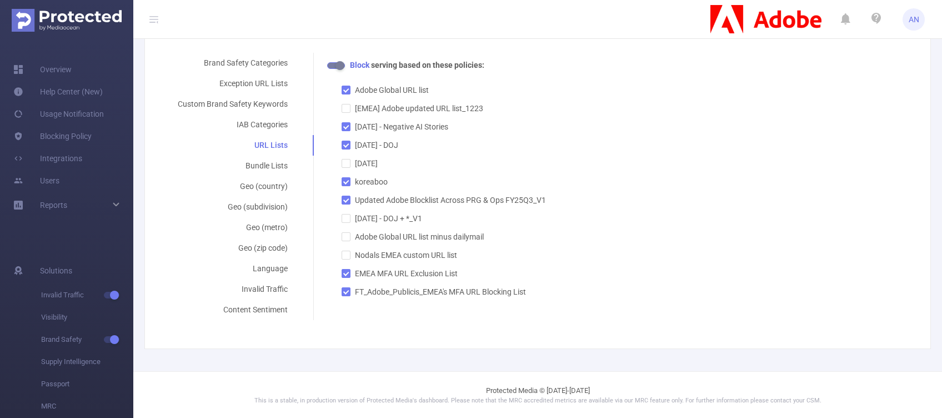
click at [650, 297] on div "Block serving based on these policies: Adobe Global URL list [EMEA] Adobe updat…" at bounding box center [614, 178] width 575 height 238
click at [343, 291] on input "FT_Adobe_Publicis_EMEA's MFA URL Blocking List" at bounding box center [346, 291] width 8 height 8
checkbox input "true"
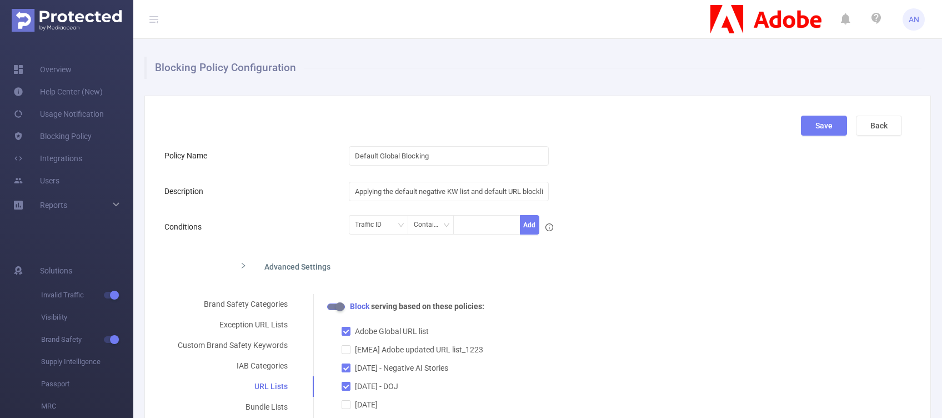
scroll to position [0, 0]
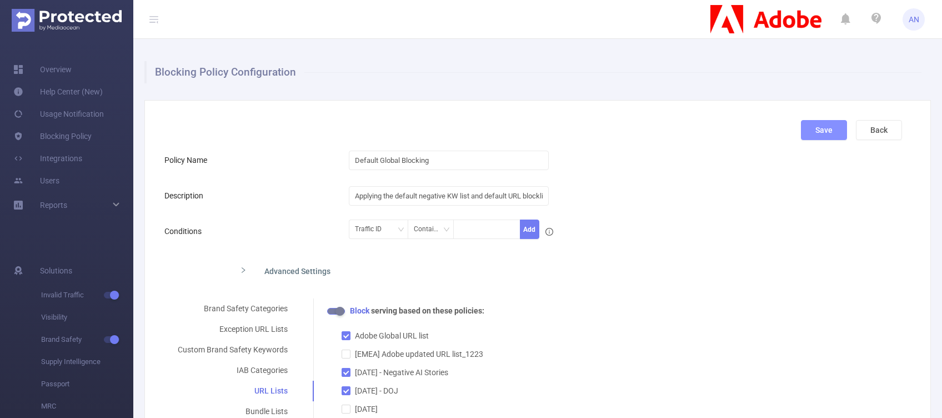
click at [811, 131] on button "Save" at bounding box center [824, 130] width 46 height 20
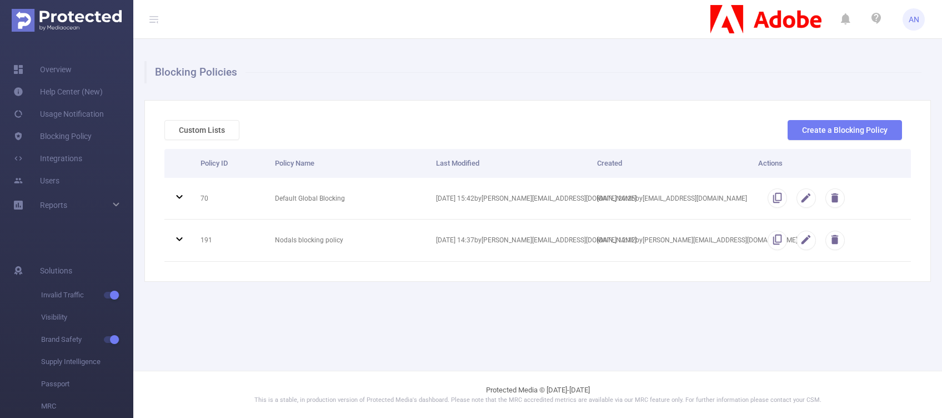
click at [546, 311] on main "Blocking Policies Custom Lists Create a Blocking Policy Policy ID Policy Name L…" at bounding box center [537, 185] width 809 height 371
